Goal: Transaction & Acquisition: Purchase product/service

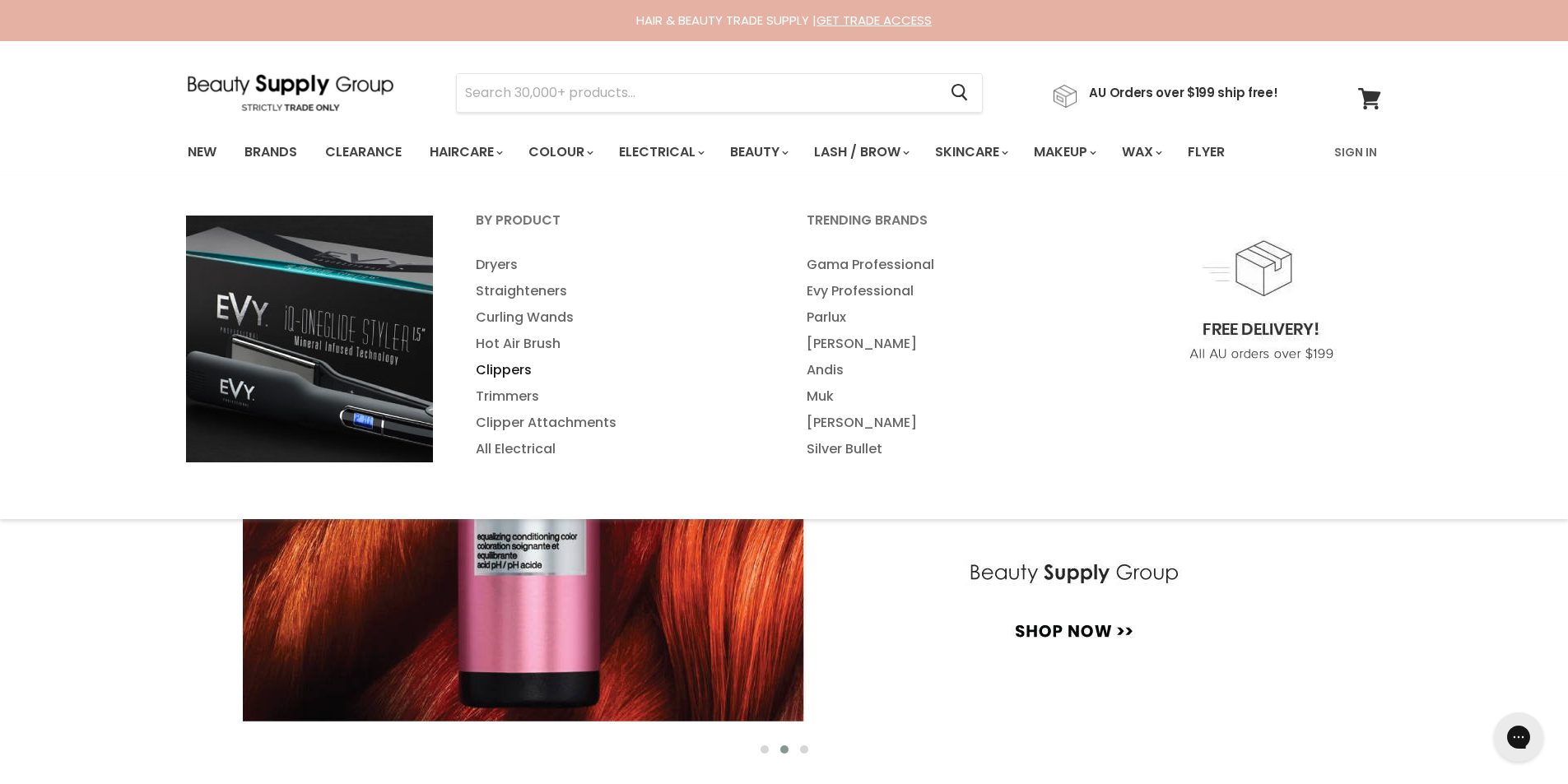
click at [507, 363] on link "Clippers" at bounding box center [619, 370] width 327 height 26
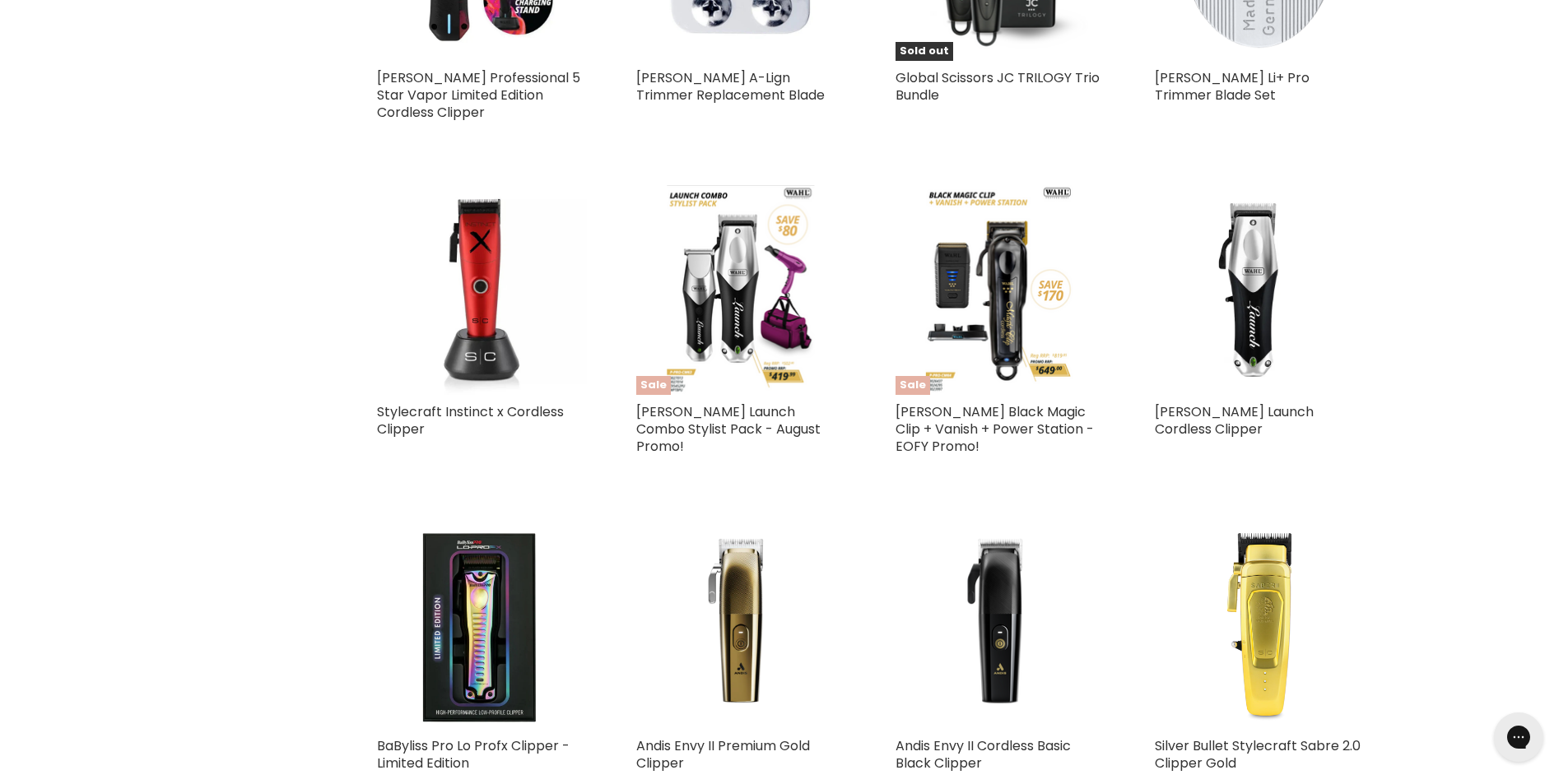
scroll to position [1893, 0]
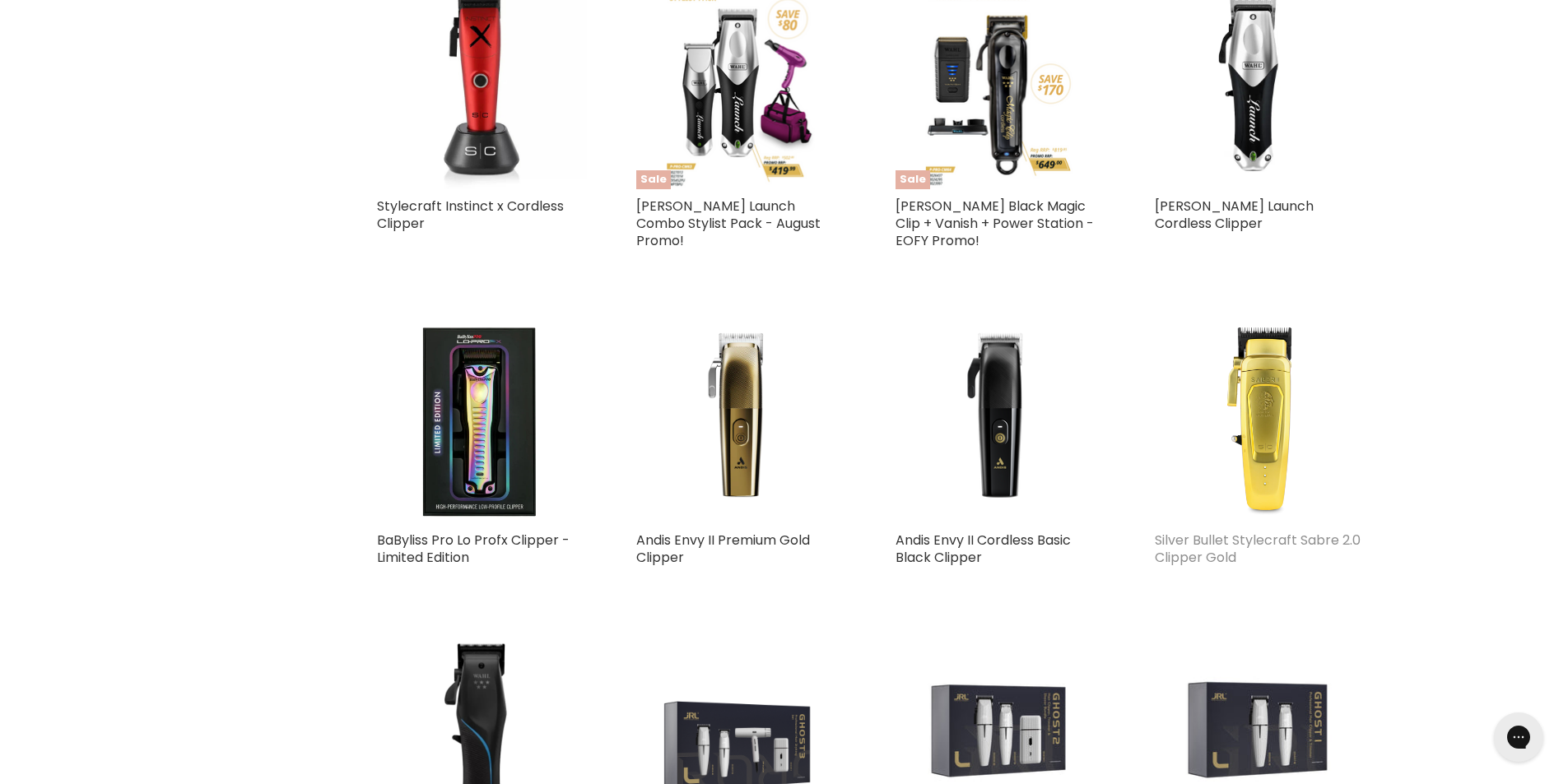
click at [1229, 531] on link "Silver Bullet Stylecraft Sabre 2.0 Clipper Gold" at bounding box center [1257, 549] width 206 height 37
